Goal: Information Seeking & Learning: Check status

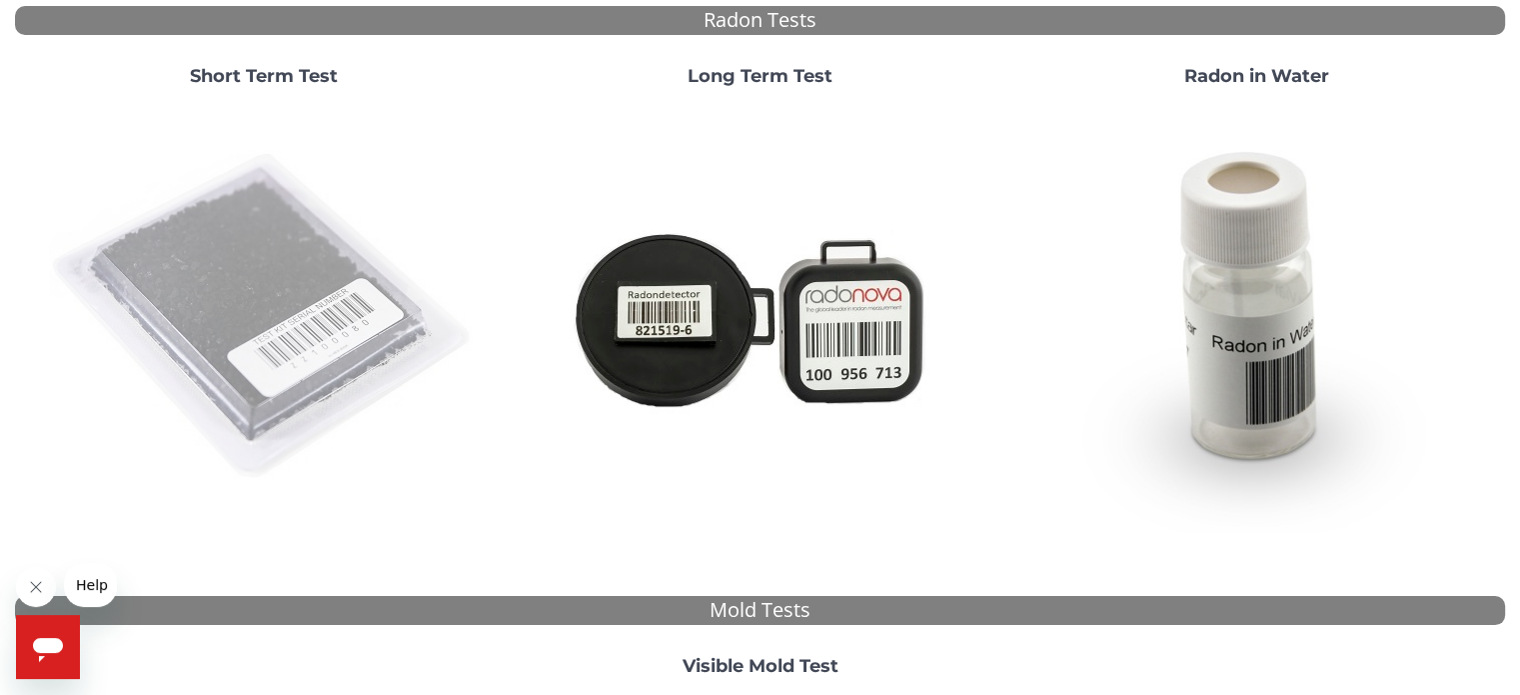
scroll to position [200, 0]
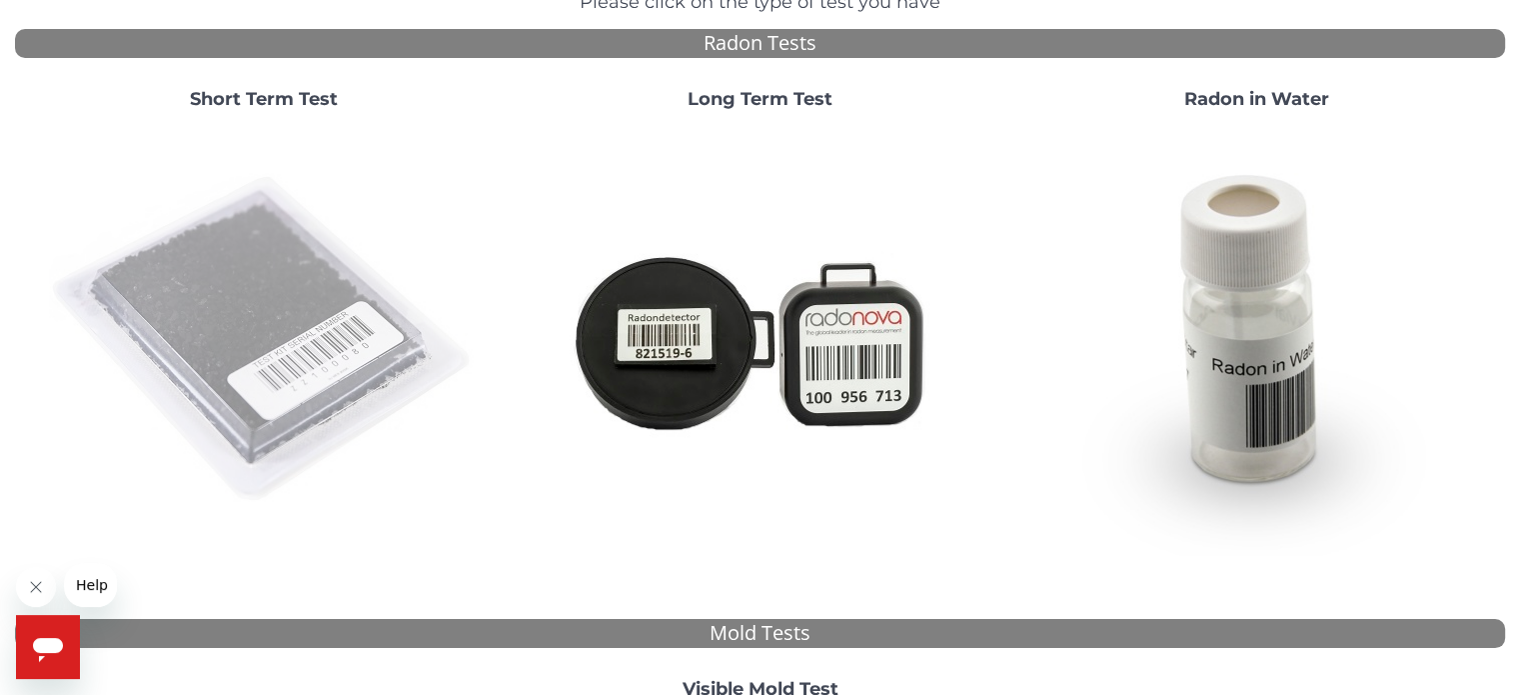
click at [338, 467] on img at bounding box center [264, 340] width 430 height 430
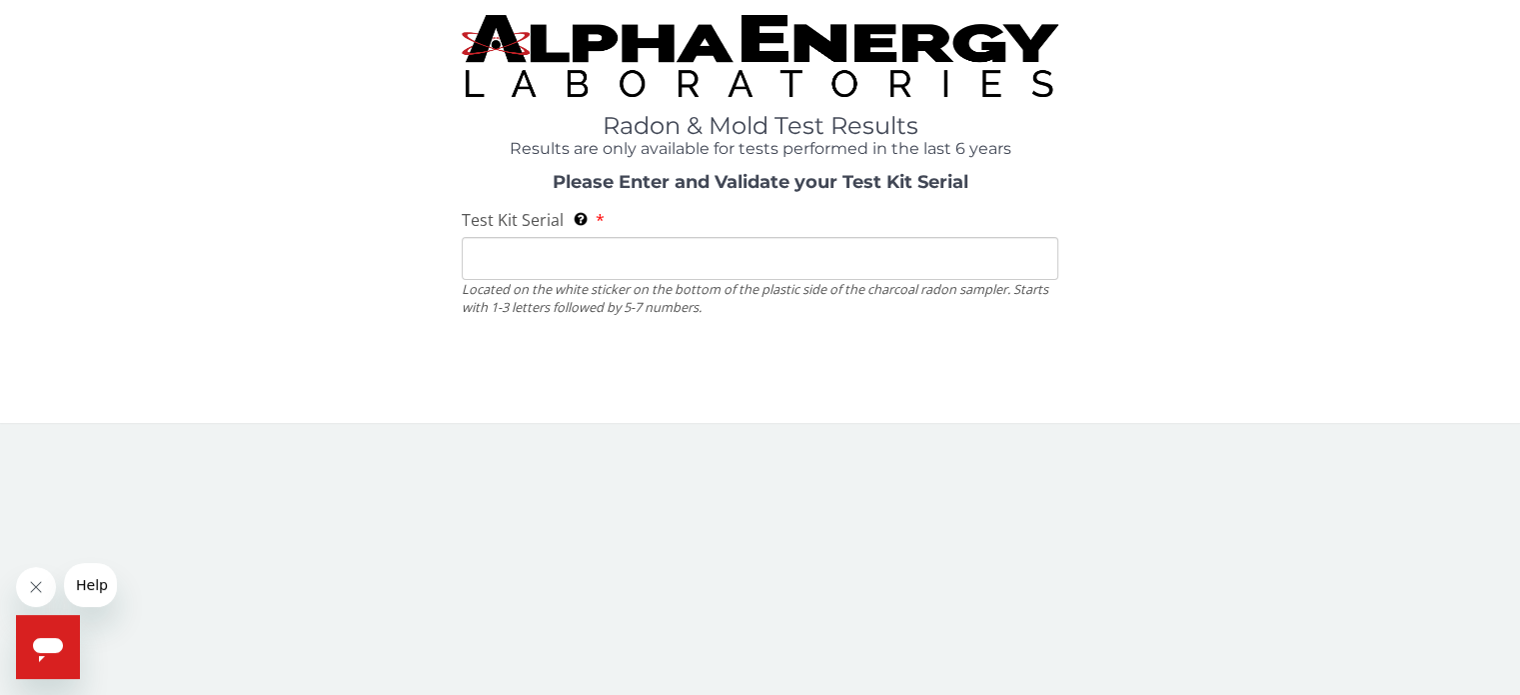
scroll to position [0, 0]
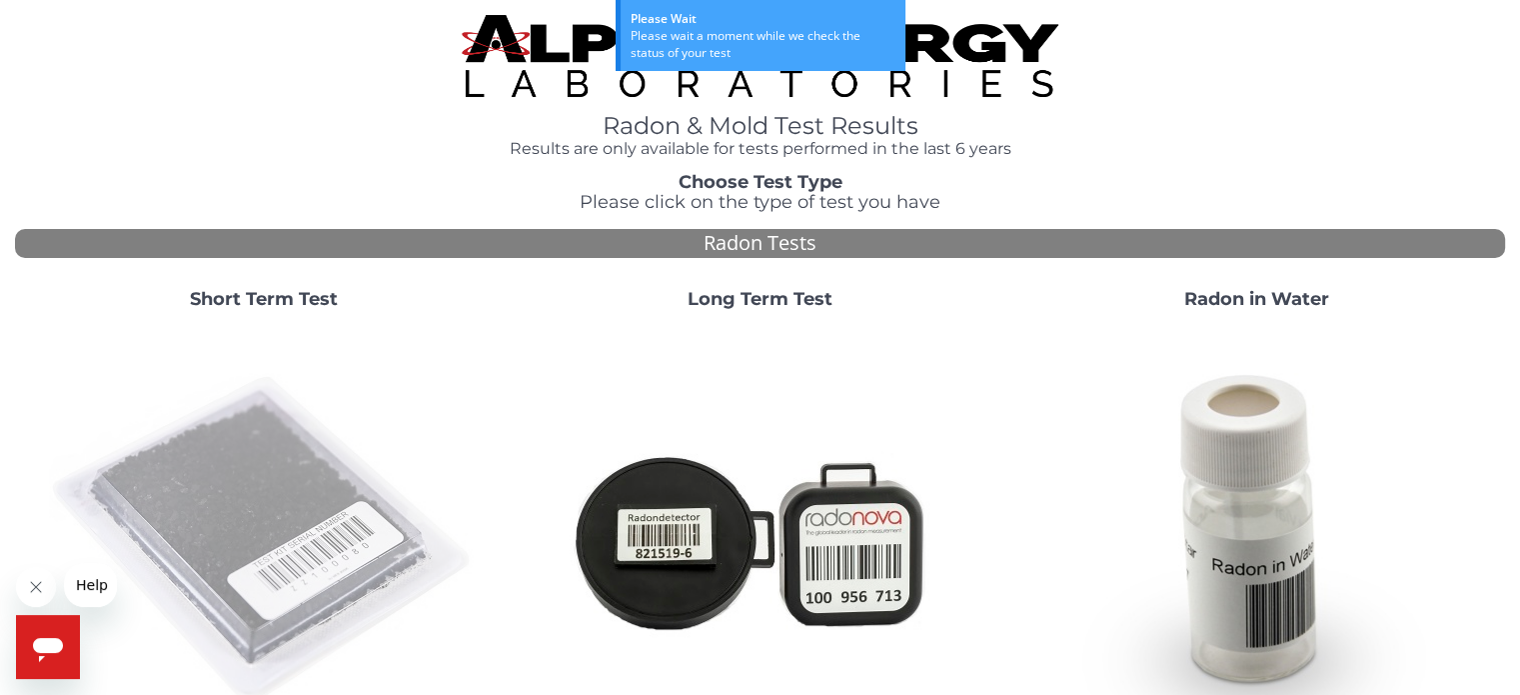
click at [258, 482] on img at bounding box center [264, 540] width 430 height 430
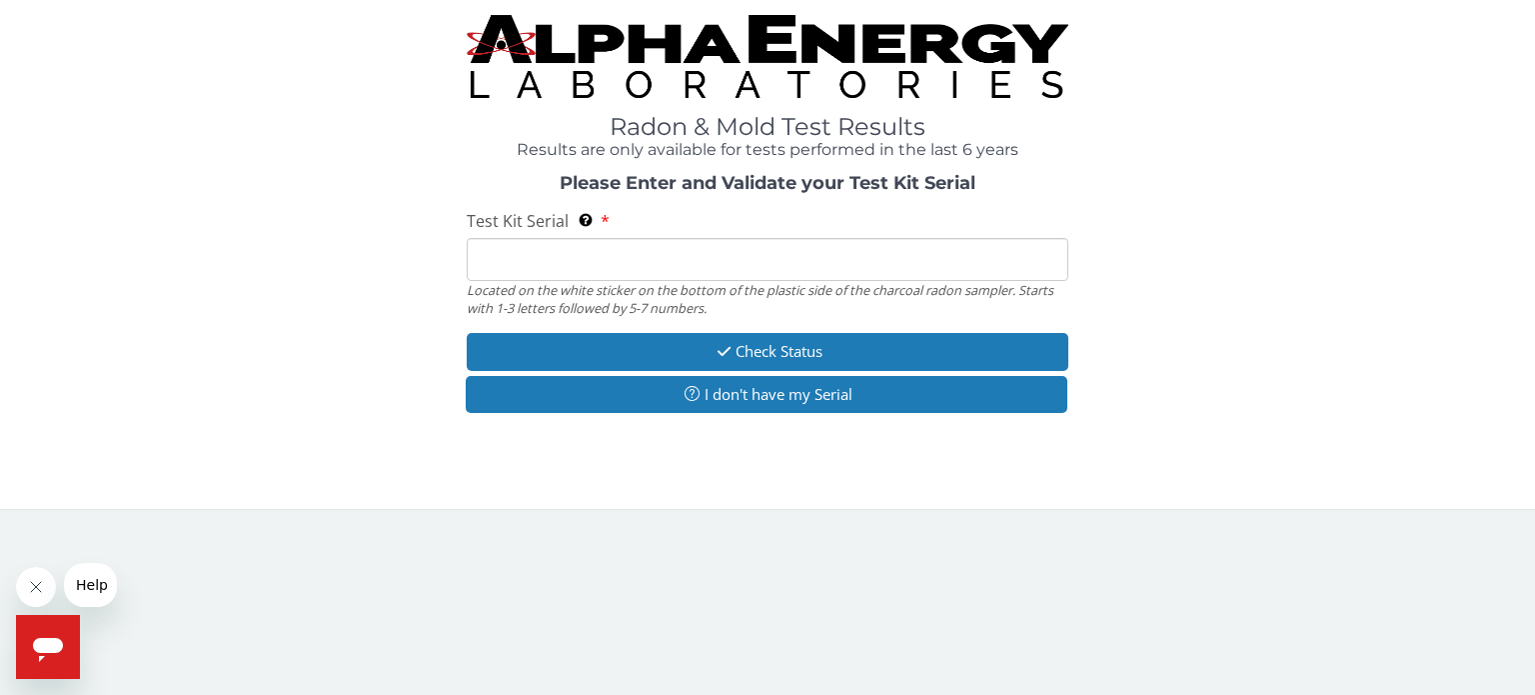
paste input "FE458260"
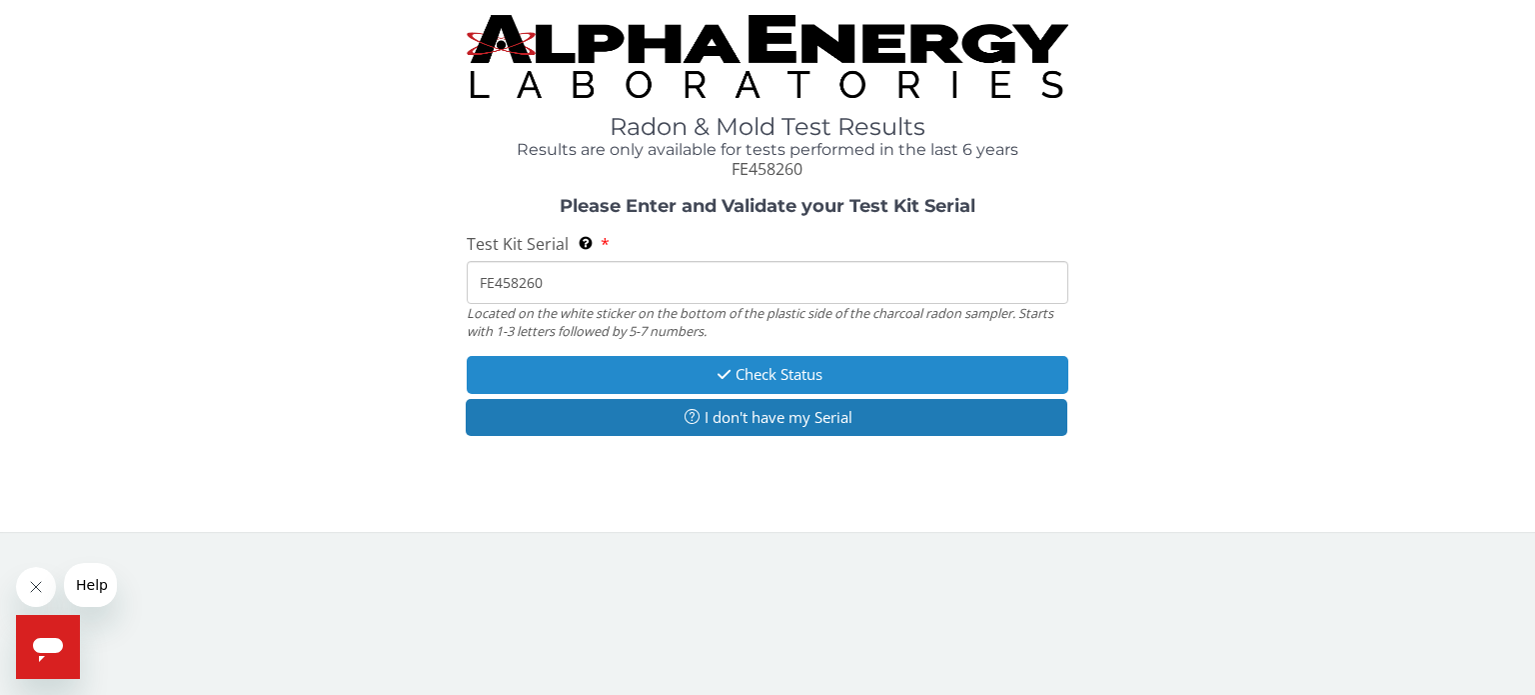
type input "FE458260"
click at [672, 371] on button "Check Status" at bounding box center [768, 374] width 602 height 37
